Goal: Task Accomplishment & Management: Manage account settings

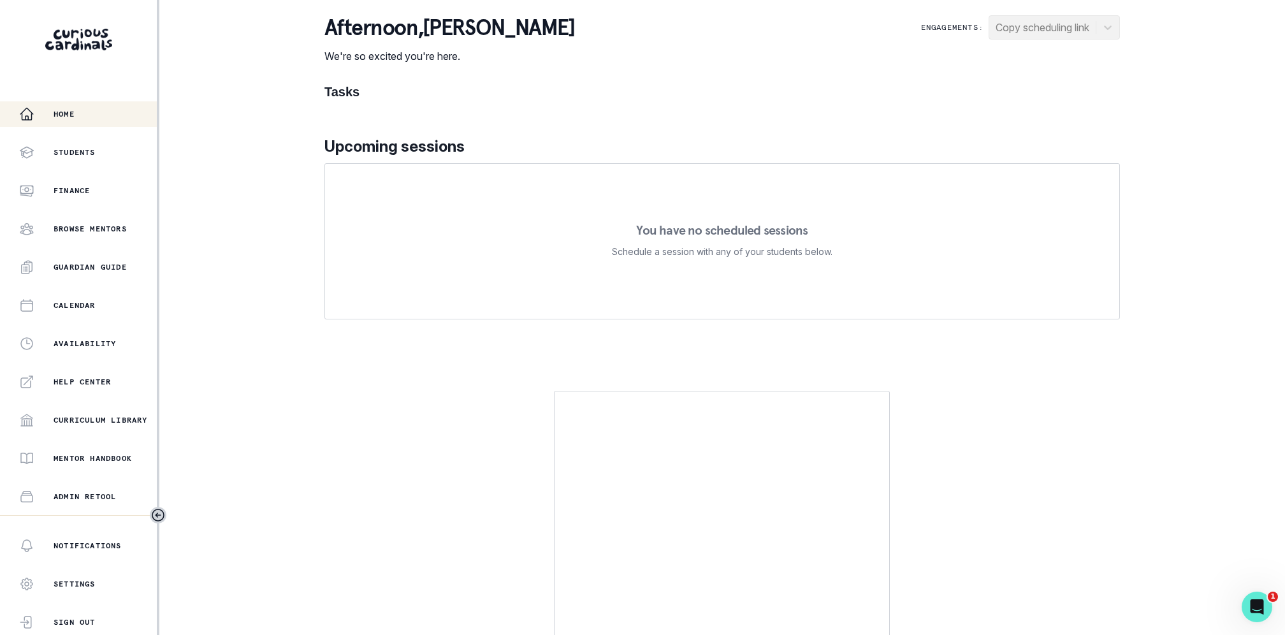
scroll to position [147, 0]
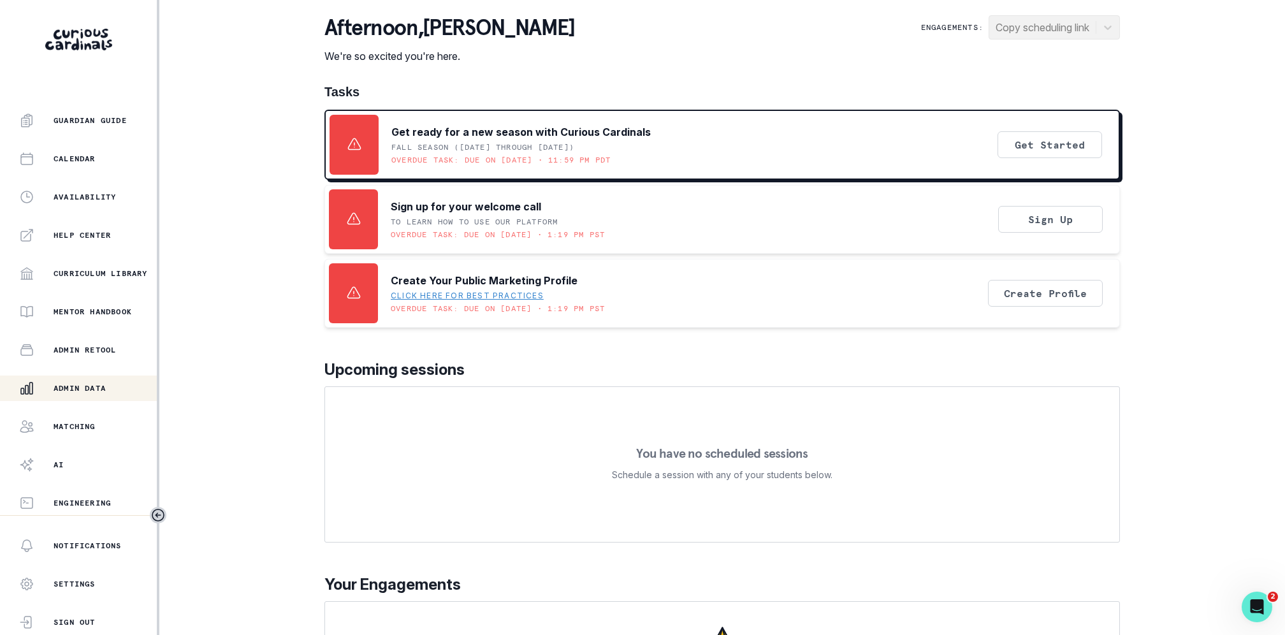
click at [74, 381] on div "Admin Data" at bounding box center [88, 388] width 138 height 15
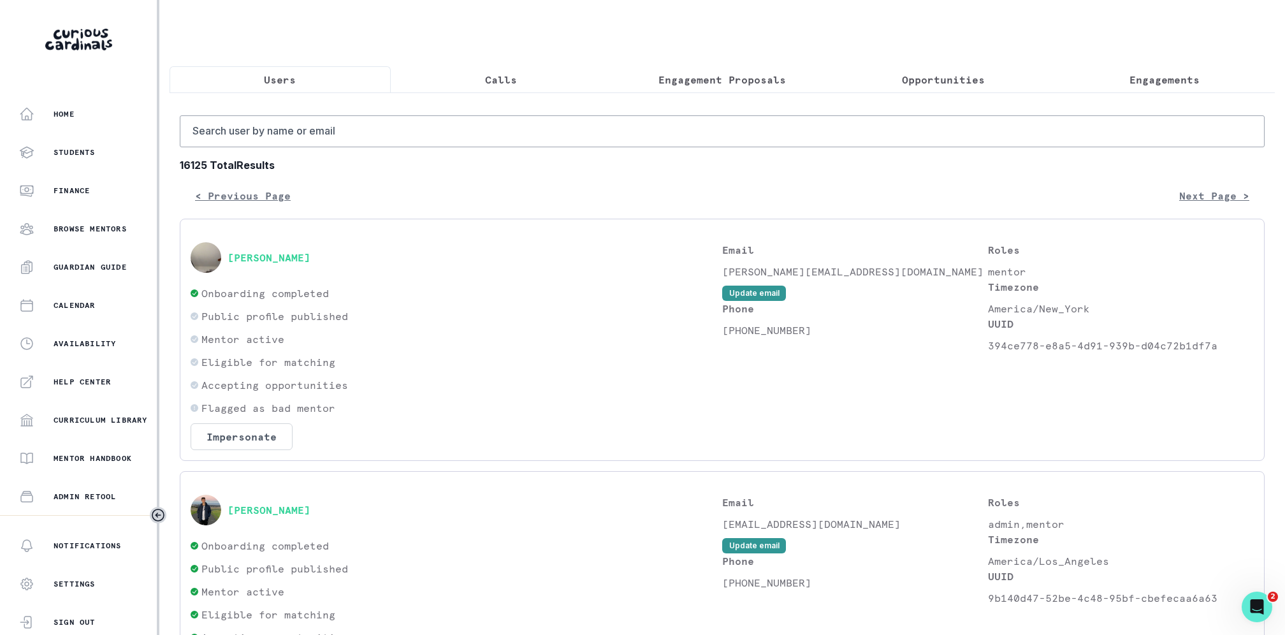
click at [663, 69] on button "Engagement Proposals" at bounding box center [722, 79] width 221 height 27
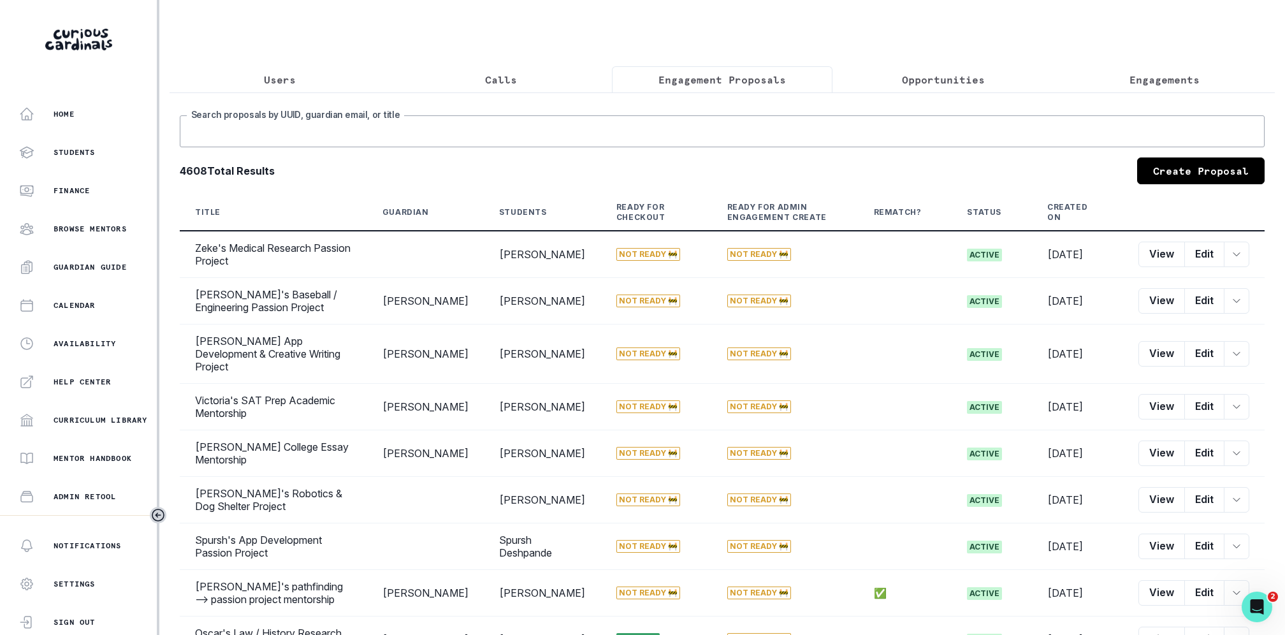
click at [658, 121] on input "Search proposals by UUID, guardian email, or title" at bounding box center [722, 131] width 1085 height 32
type input "aayaan"
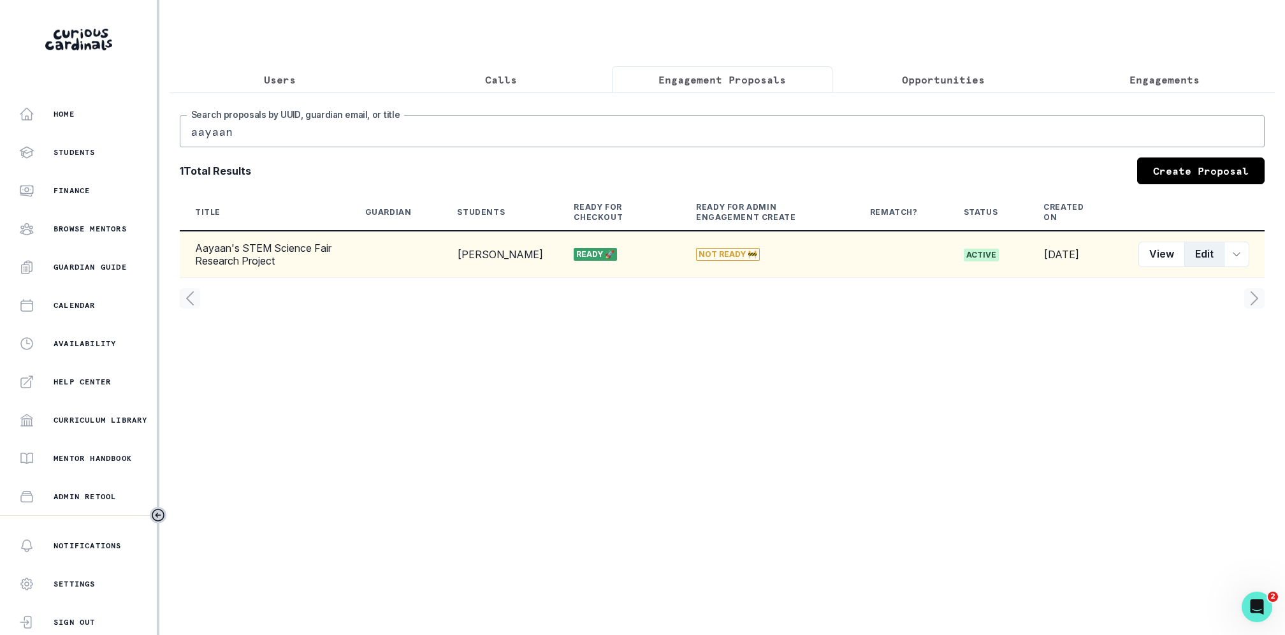
click at [1199, 252] on button "Edit" at bounding box center [1204, 254] width 40 height 25
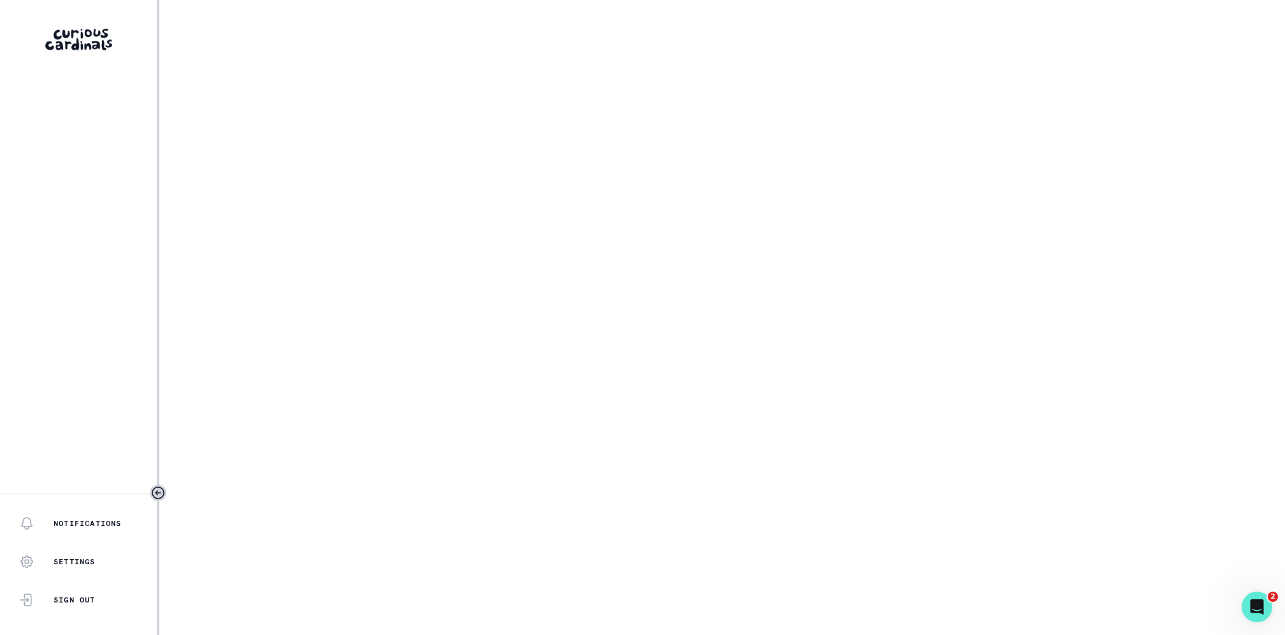
select select "2e0e0867-17d0-41a8-92b9-7b446b3bc83e"
select select "9a751445-b445-4548-ae6a-5c97e26053b2"
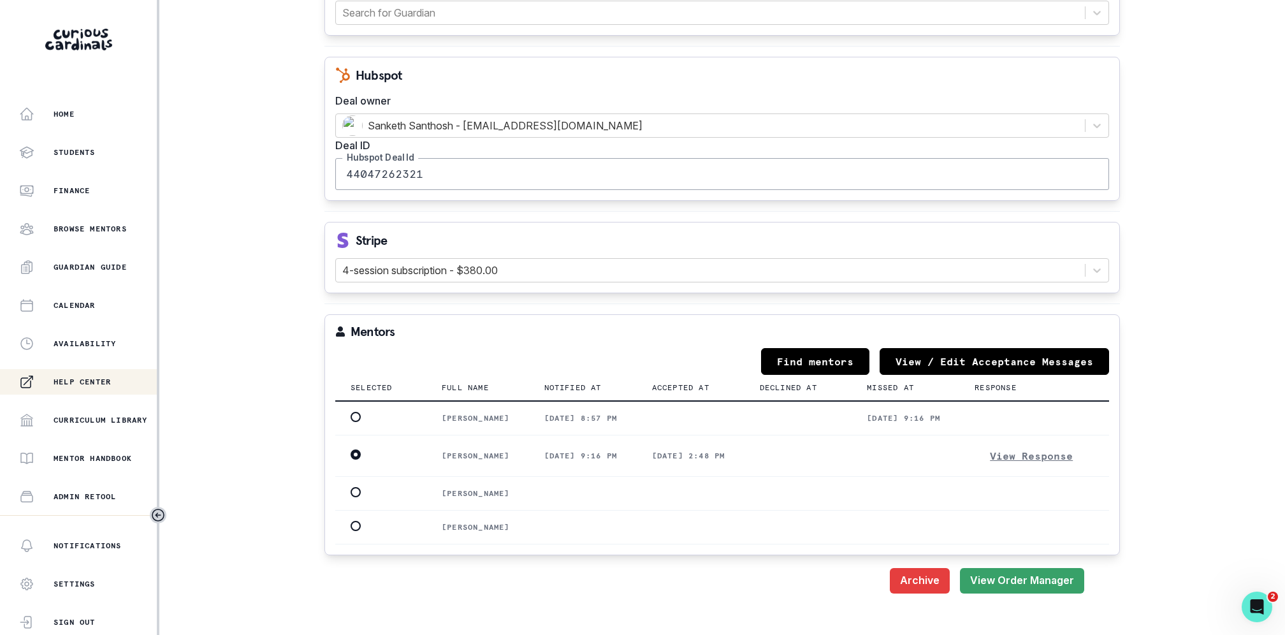
scroll to position [147, 0]
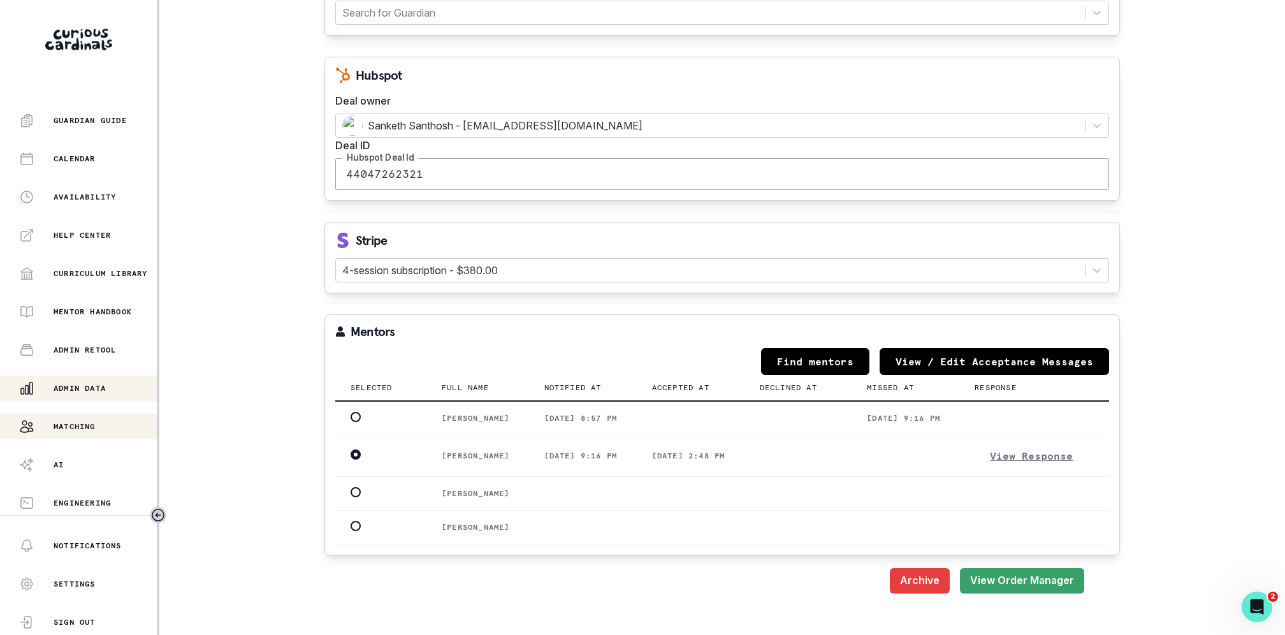
click at [63, 427] on p "Matching" at bounding box center [75, 426] width 42 height 10
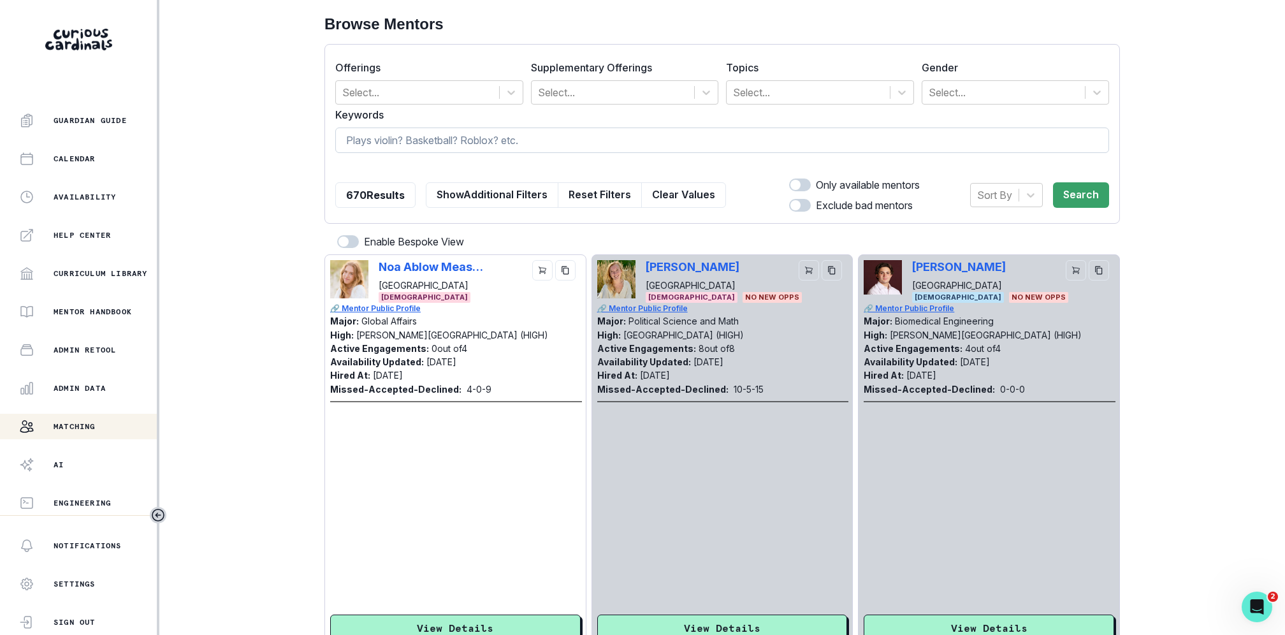
click at [524, 150] on input at bounding box center [722, 139] width 774 height 25
type input "yousu"
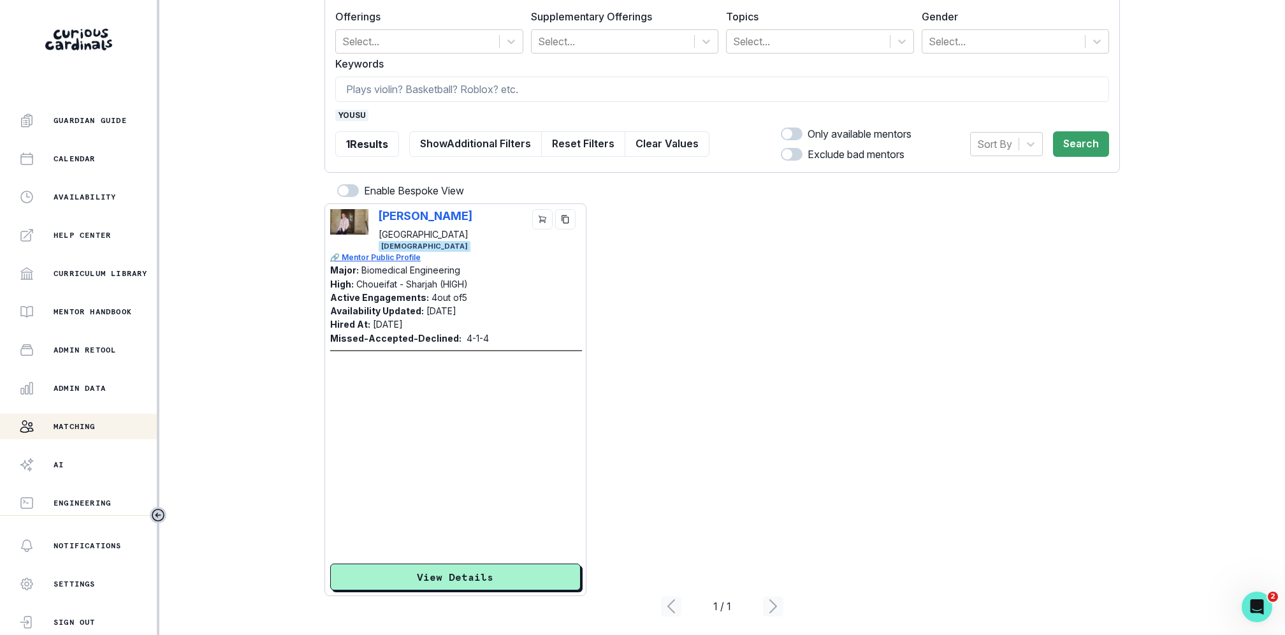
scroll to position [57, 0]
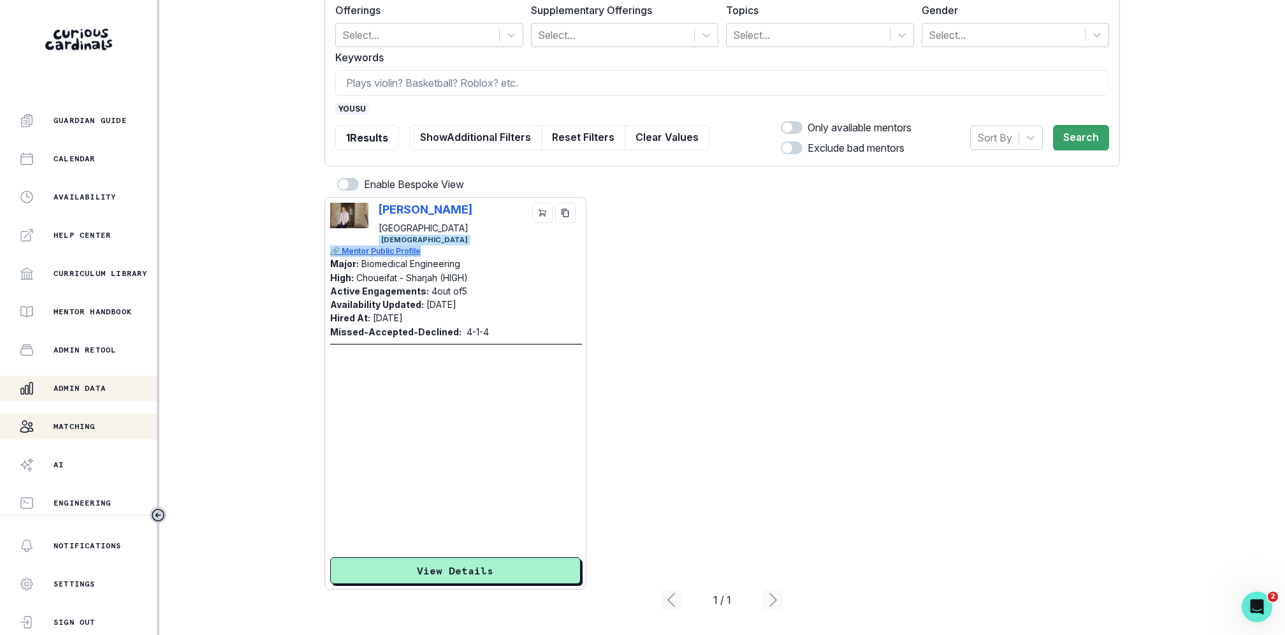
click at [88, 393] on p "Admin Data" at bounding box center [80, 388] width 52 height 10
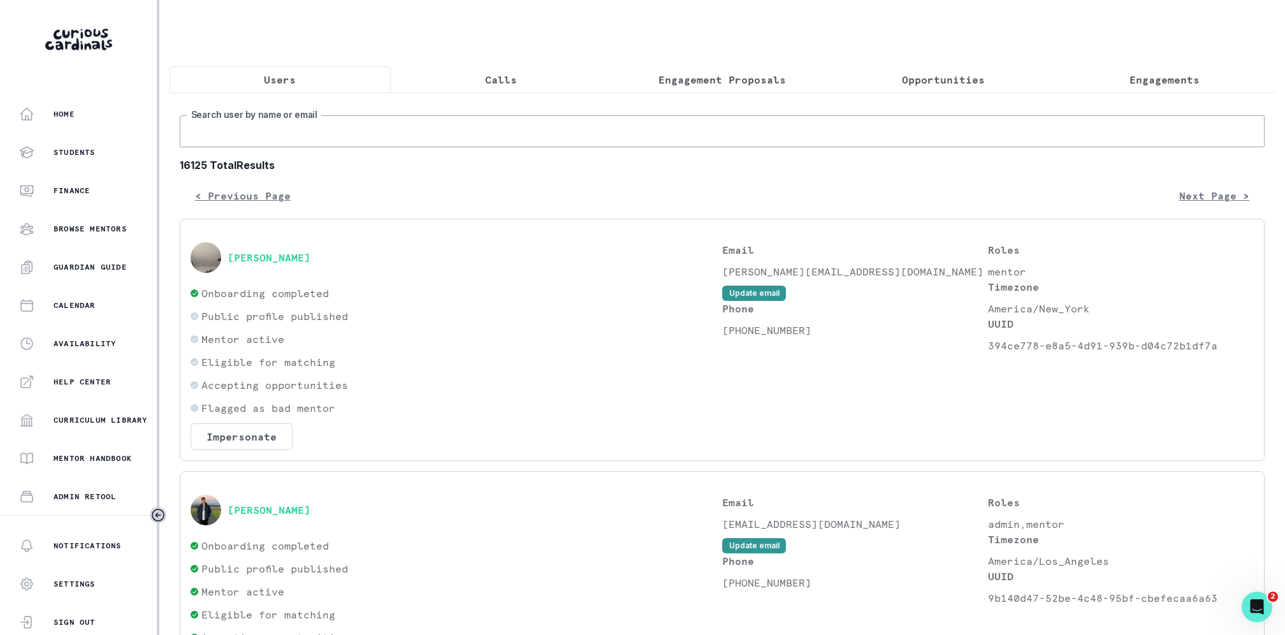
click at [287, 140] on input "Search user by name or email" at bounding box center [722, 131] width 1085 height 32
type input "yousuf"
click at [266, 255] on button "[PERSON_NAME]" at bounding box center [269, 257] width 83 height 13
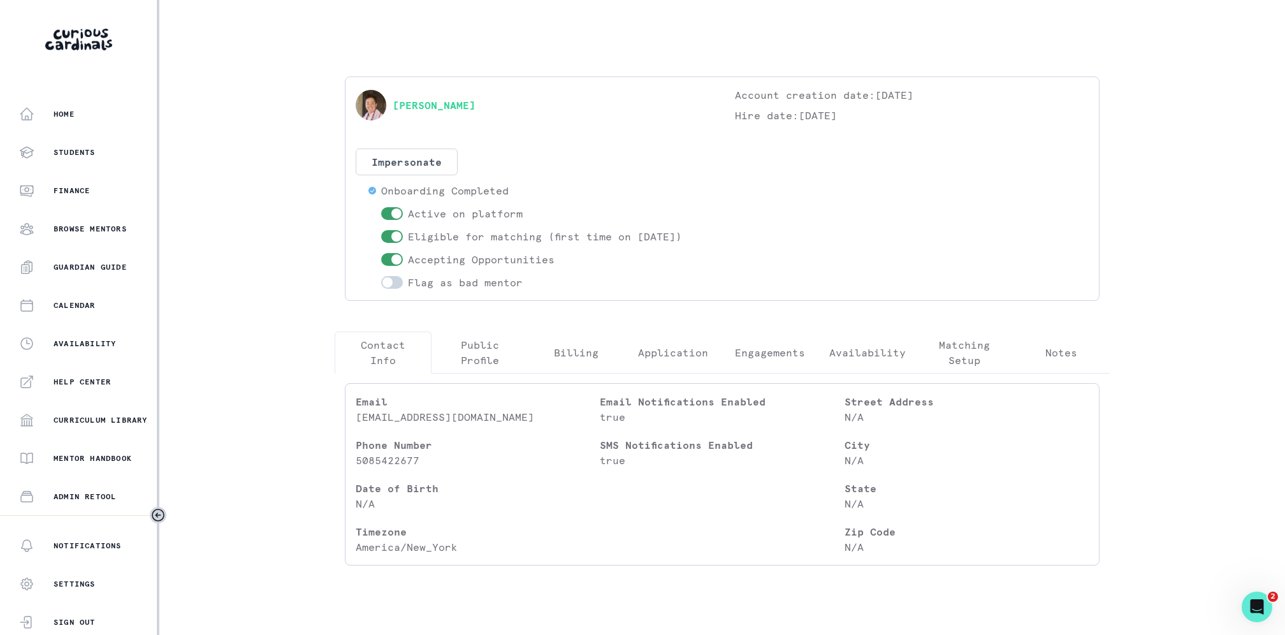
click at [772, 360] on button "Engagements" at bounding box center [770, 352] width 97 height 42
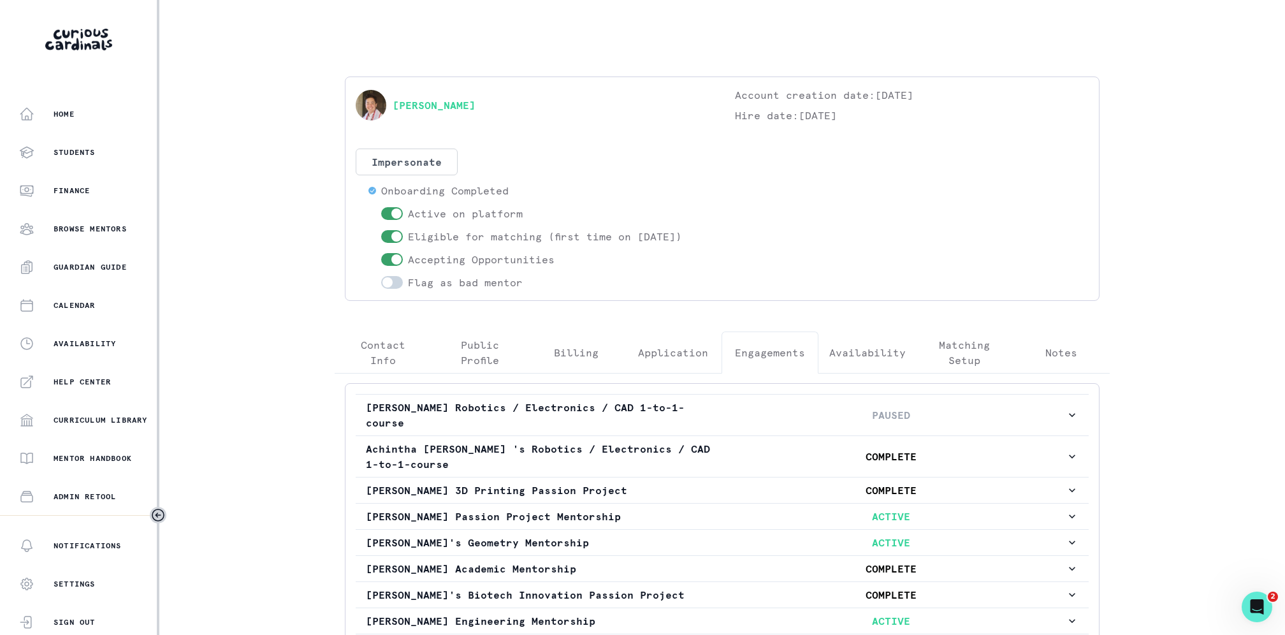
scroll to position [119, 0]
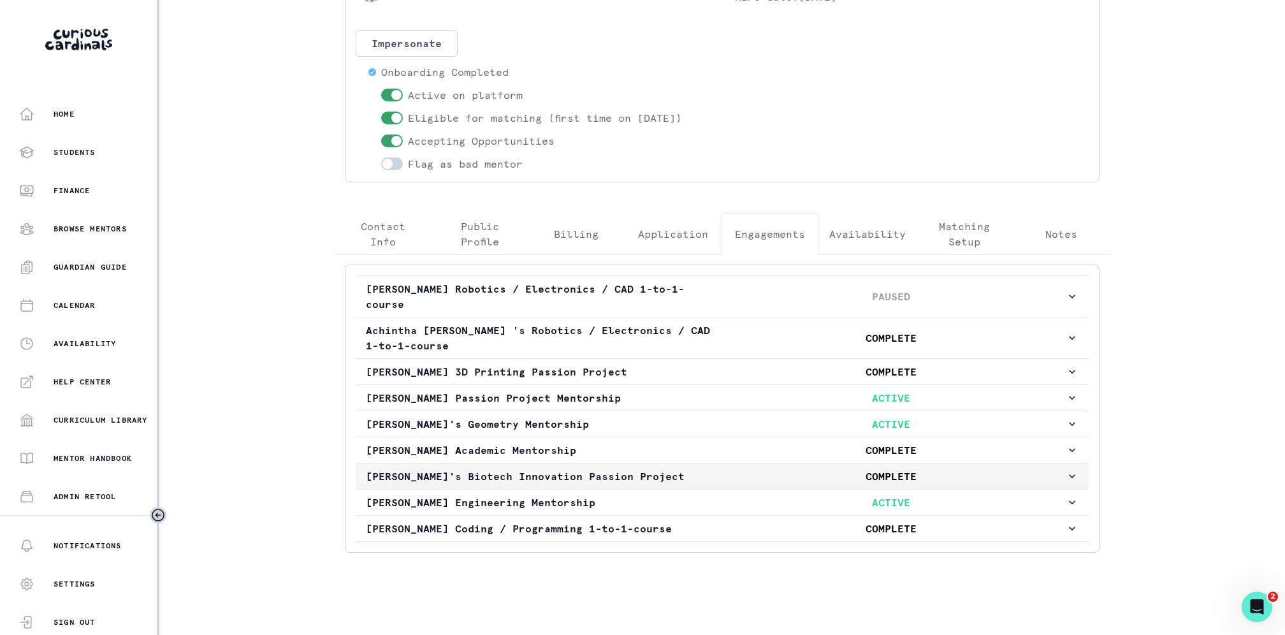
click at [665, 479] on p "[PERSON_NAME]'s Biotech Innovation Passion Project" at bounding box center [541, 475] width 350 height 15
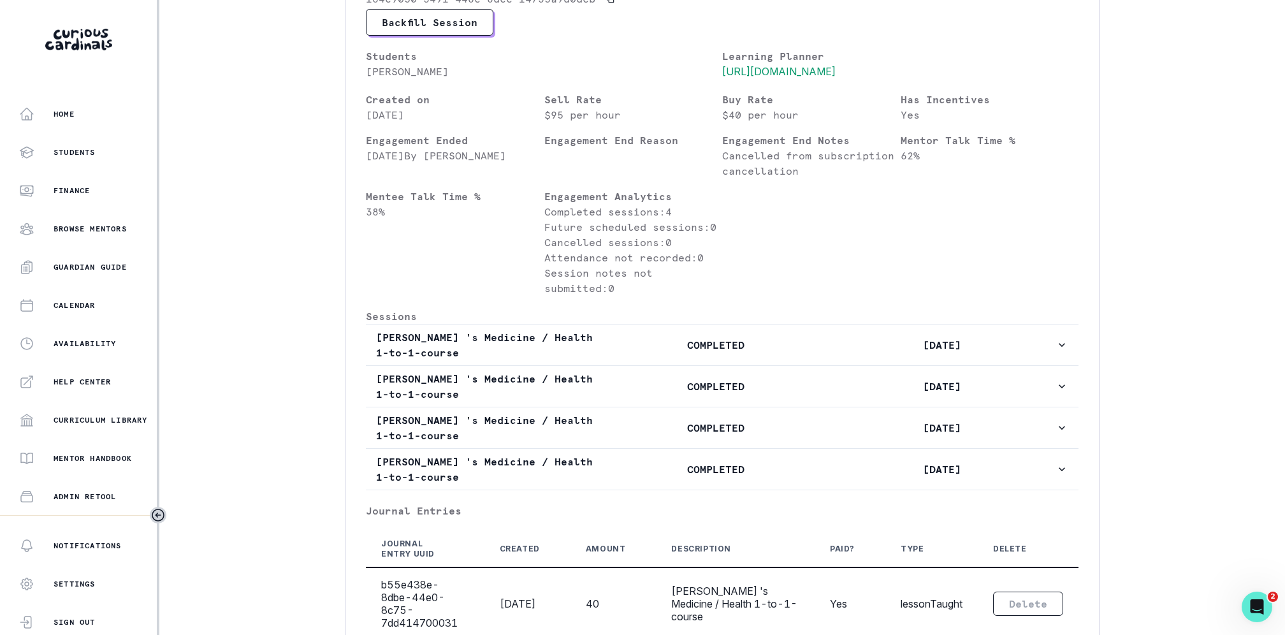
scroll to position [771, 0]
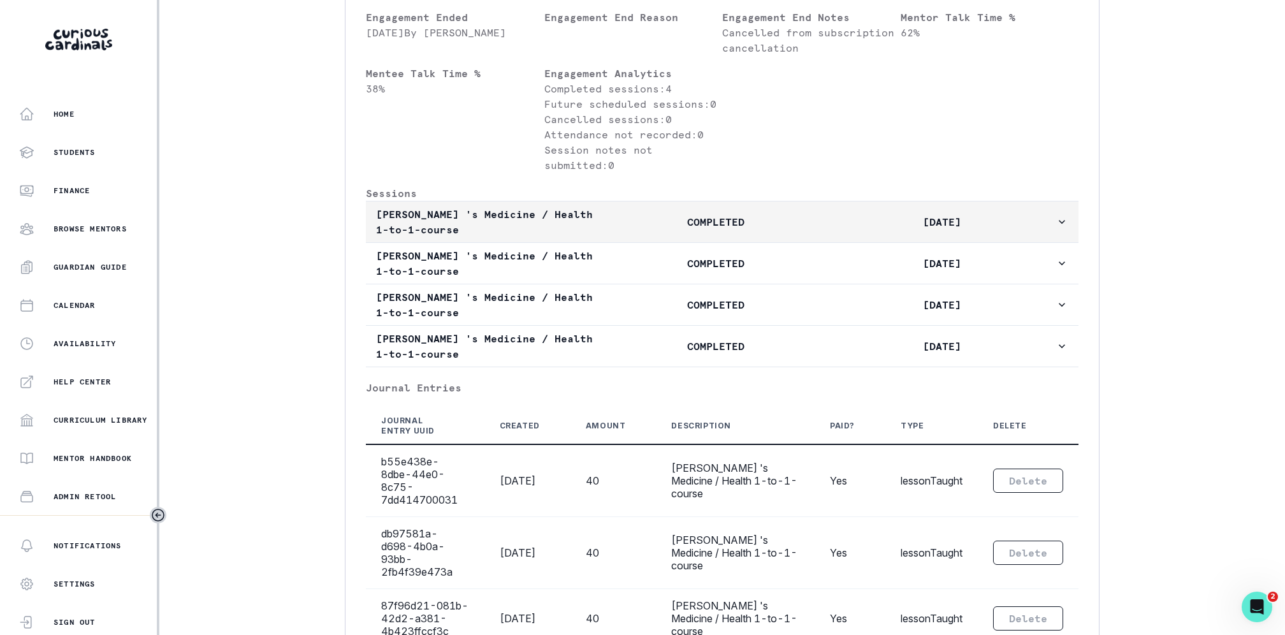
click at [701, 229] on p "COMPLETED" at bounding box center [715, 221] width 226 height 15
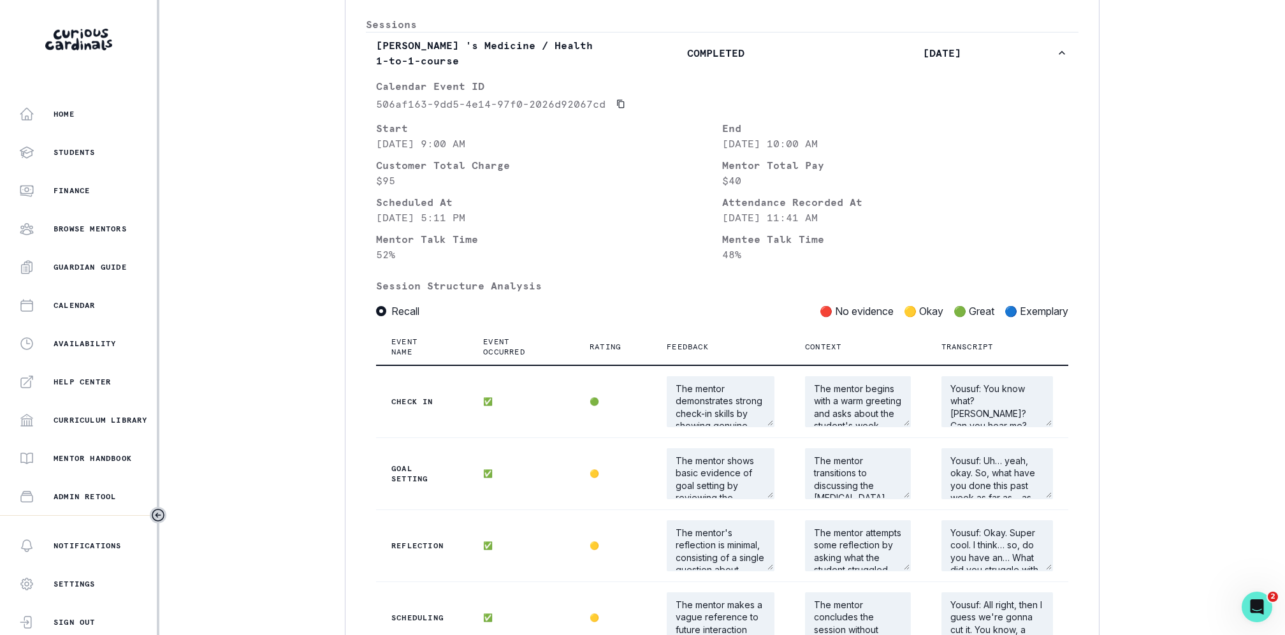
scroll to position [867, 0]
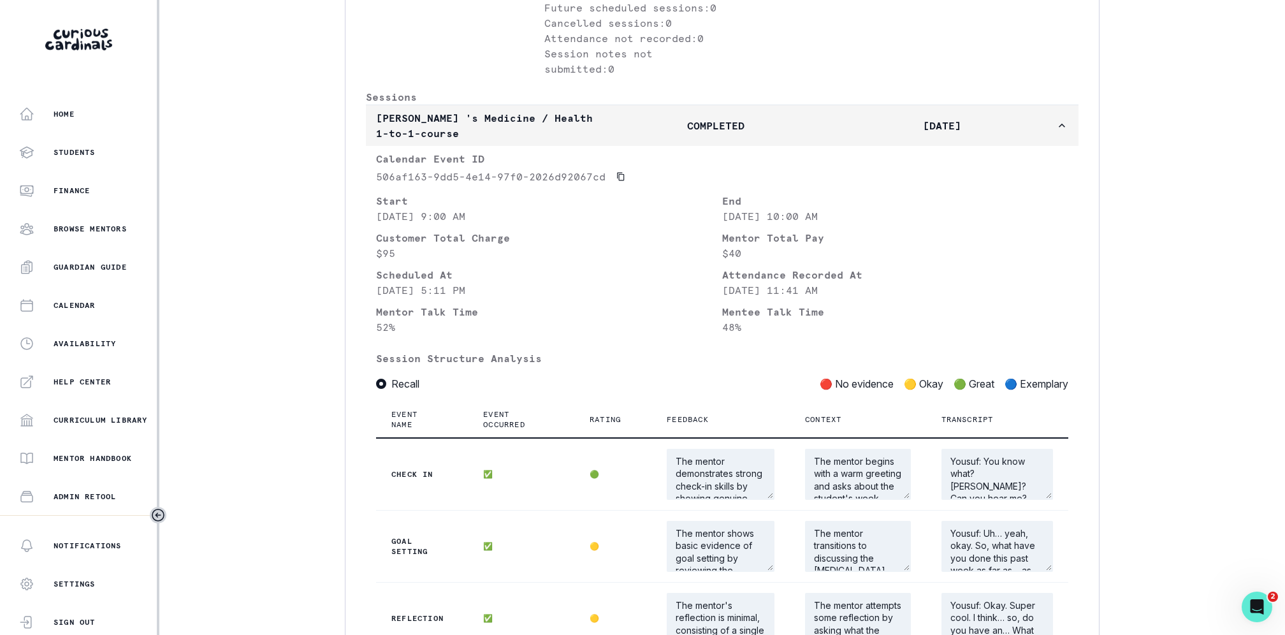
click at [676, 132] on p "COMPLETED" at bounding box center [715, 125] width 226 height 15
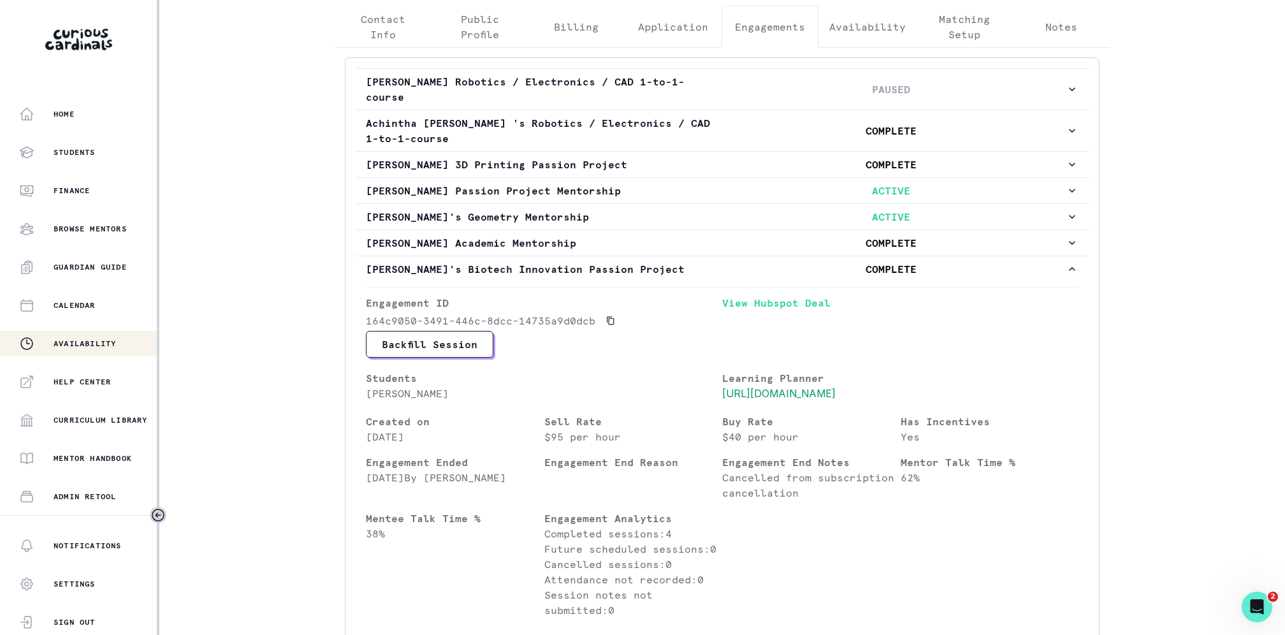
scroll to position [147, 0]
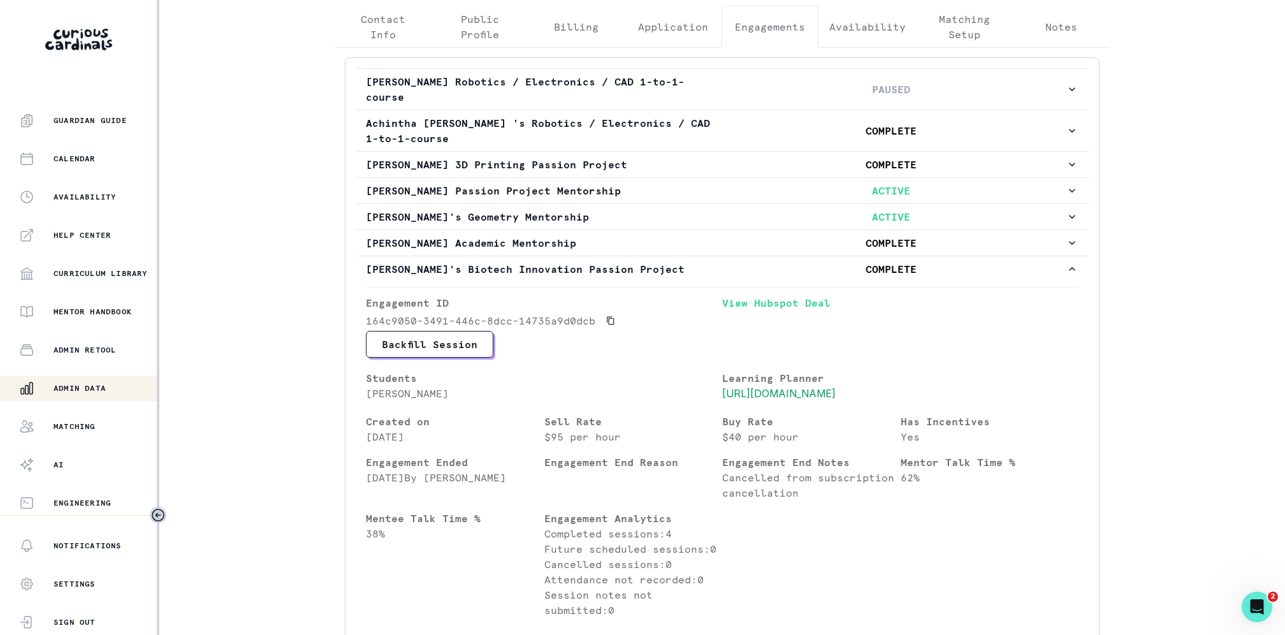
click at [78, 393] on div "Admin Data" at bounding box center [88, 388] width 138 height 15
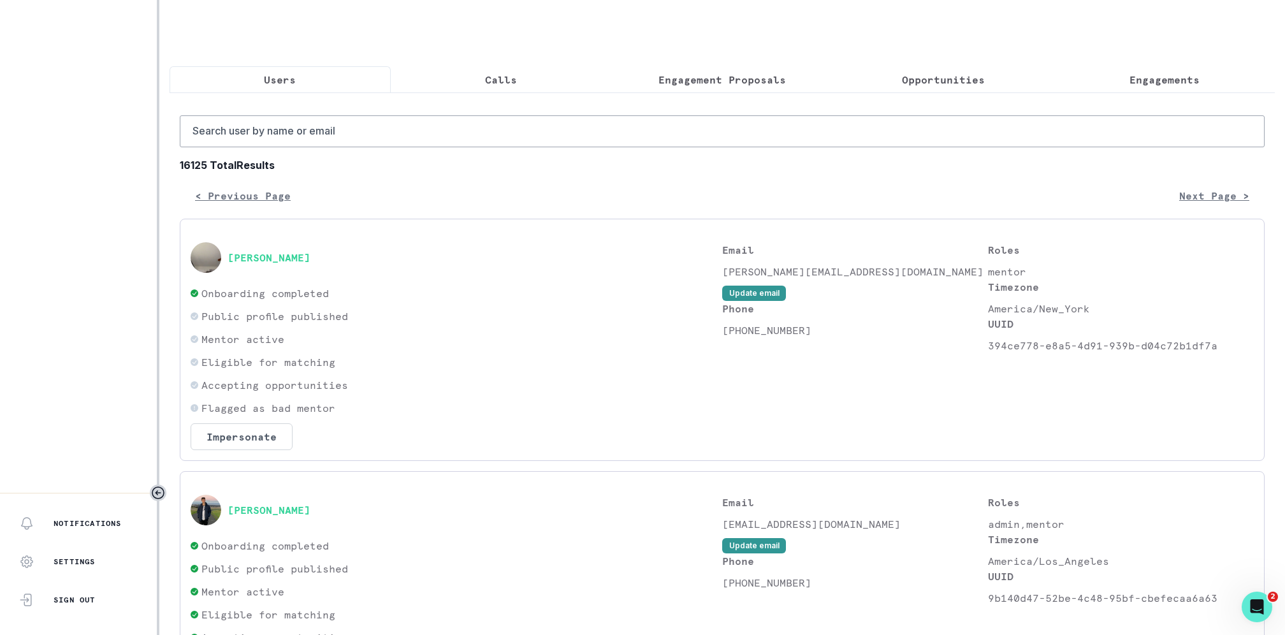
click at [758, 73] on p "Engagement Proposals" at bounding box center [721, 79] width 127 height 15
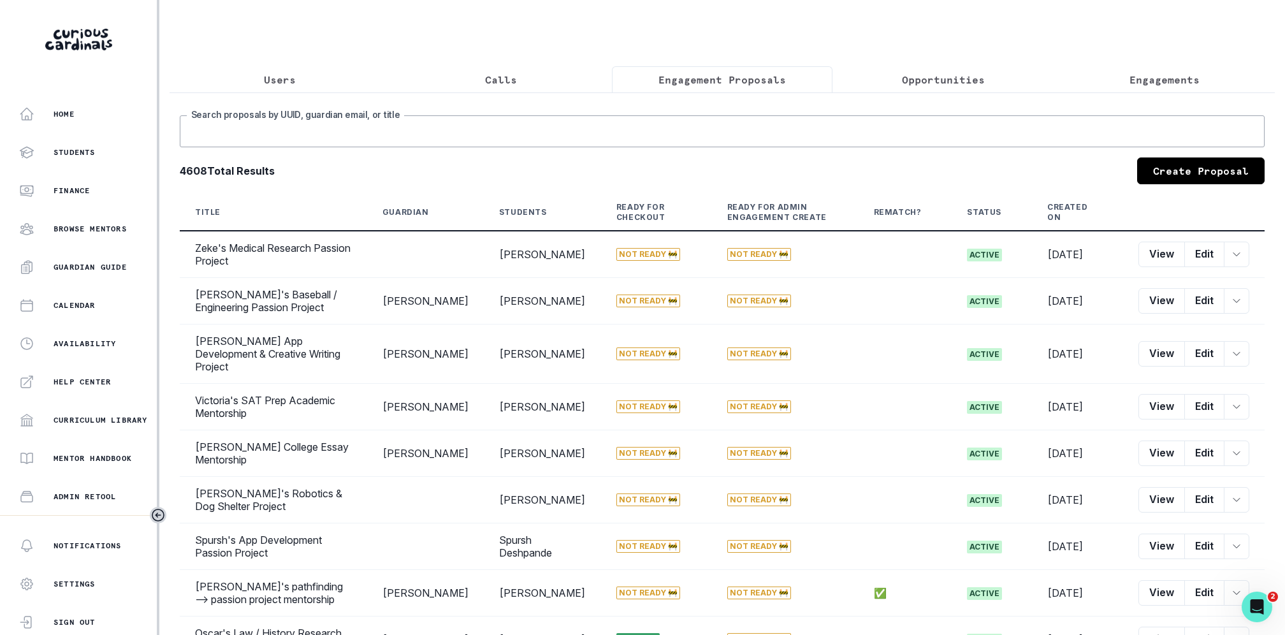
click at [738, 119] on input "Search proposals by UUID, guardian email, or title" at bounding box center [722, 131] width 1085 height 32
type input "aayaan"
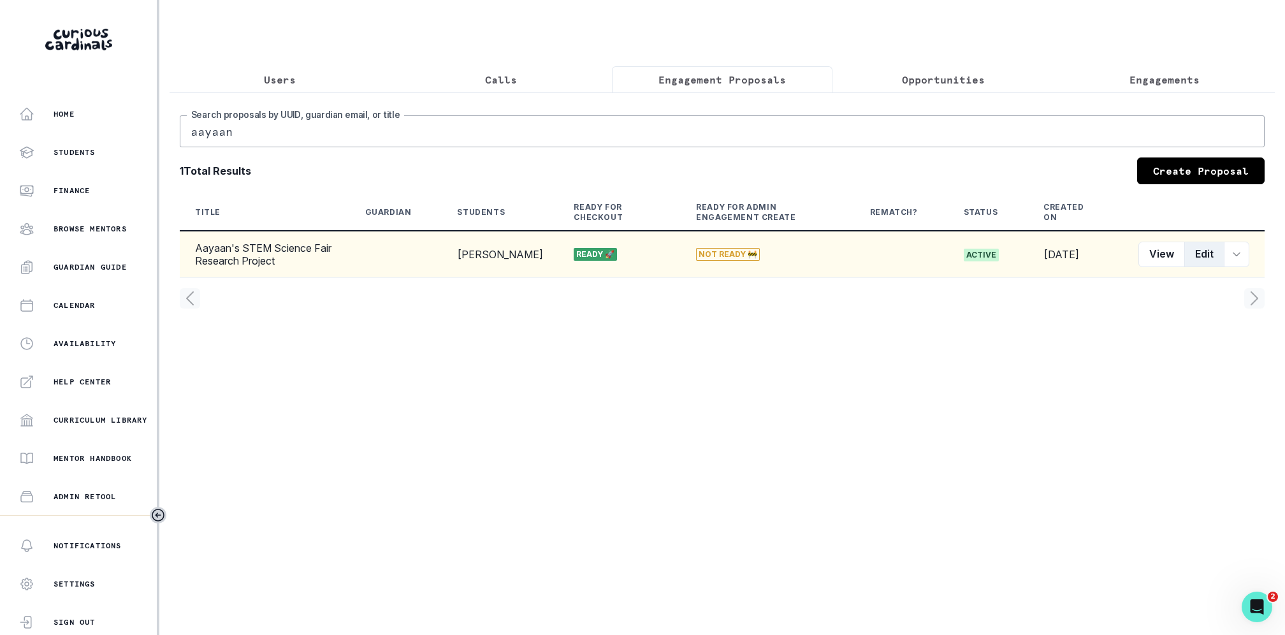
click at [1203, 259] on button "Edit" at bounding box center [1204, 254] width 40 height 25
select select "2e0e0867-17d0-41a8-92b9-7b446b3bc83e"
select select "9a751445-b445-4548-ae6a-5c97e26053b2"
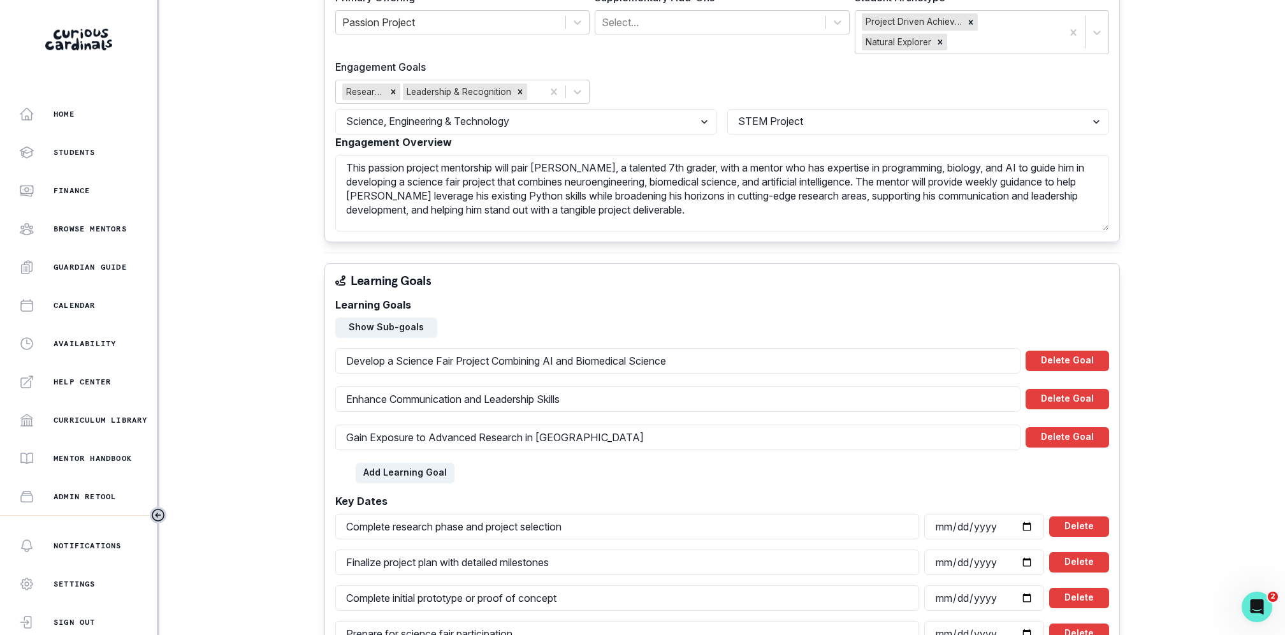
scroll to position [572, 0]
